Goal: Find specific page/section: Find specific page/section

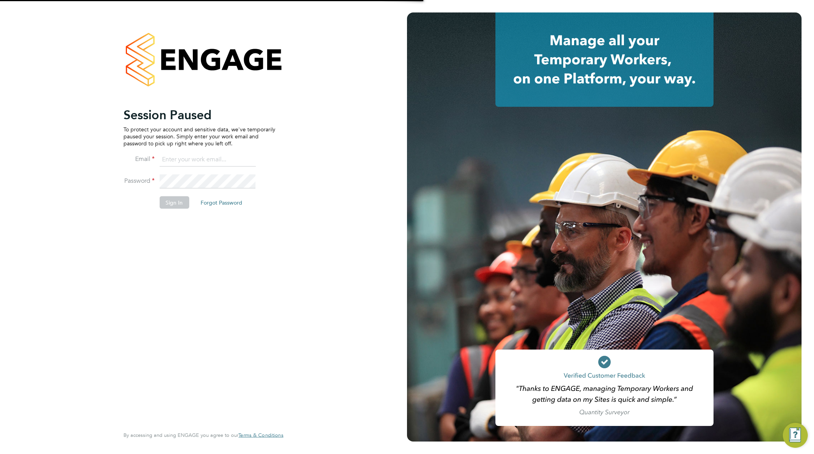
type input "nathan.morris@ncclondon.ac.uk"
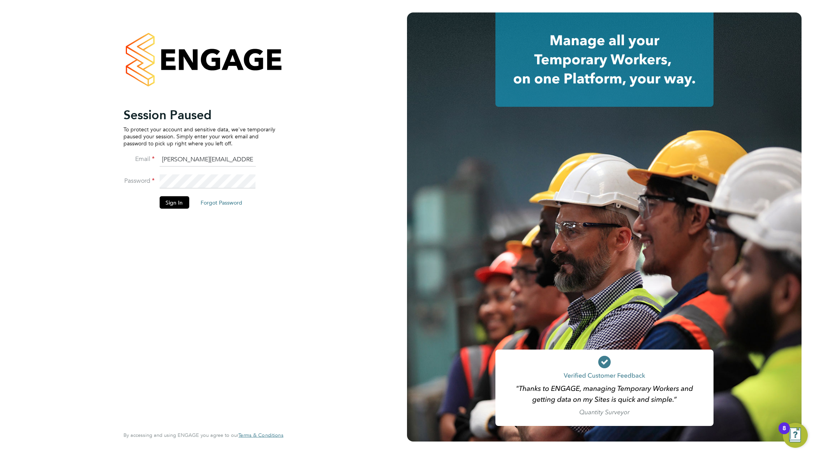
click at [172, 207] on button "Sign In" at bounding box center [174, 202] width 30 height 12
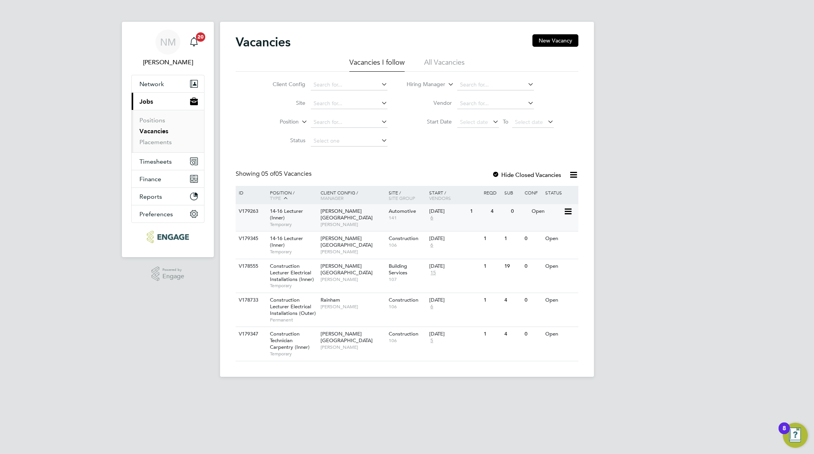
click at [331, 221] on span "[PERSON_NAME]" at bounding box center [352, 224] width 64 height 6
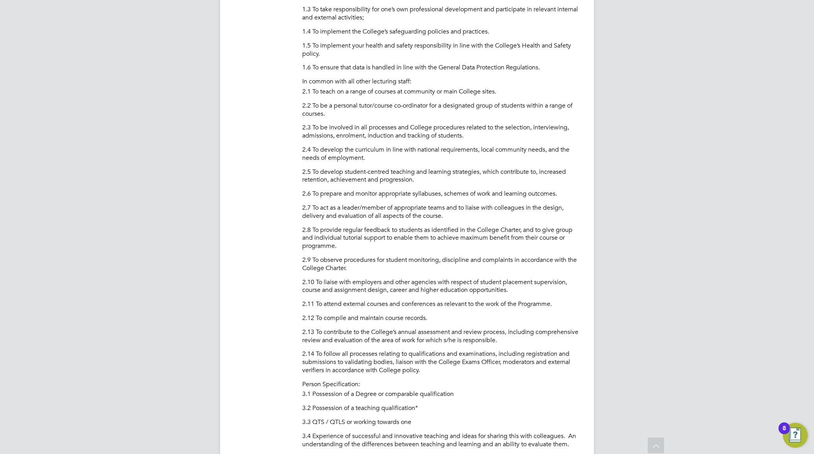
scroll to position [389, 0]
